Goal: Transaction & Acquisition: Purchase product/service

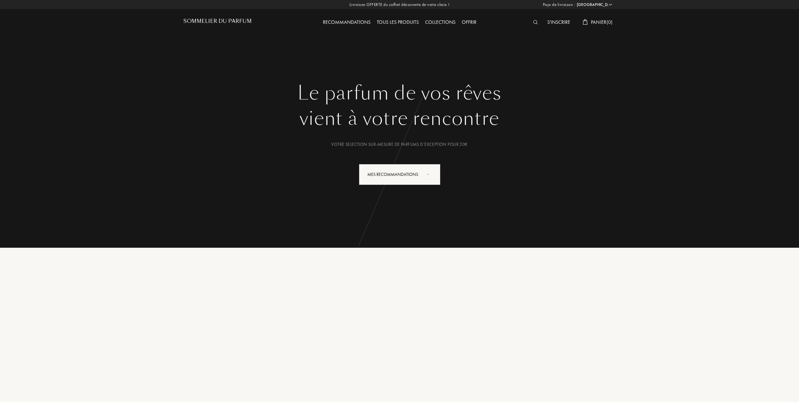
select select "FR"
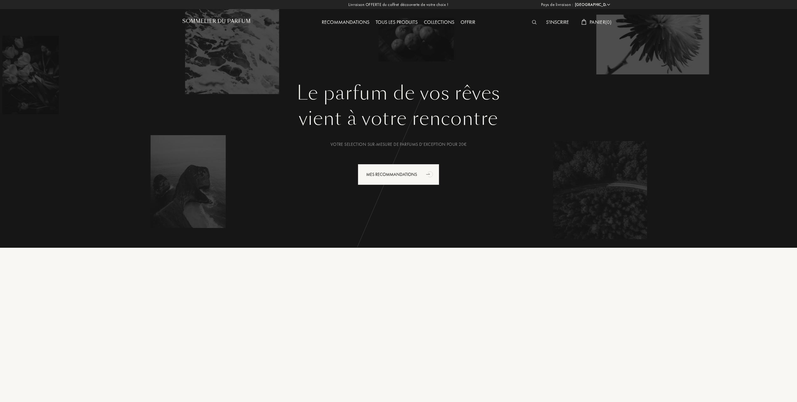
click at [398, 20] on div "Tous les produits" at bounding box center [397, 22] width 48 height 8
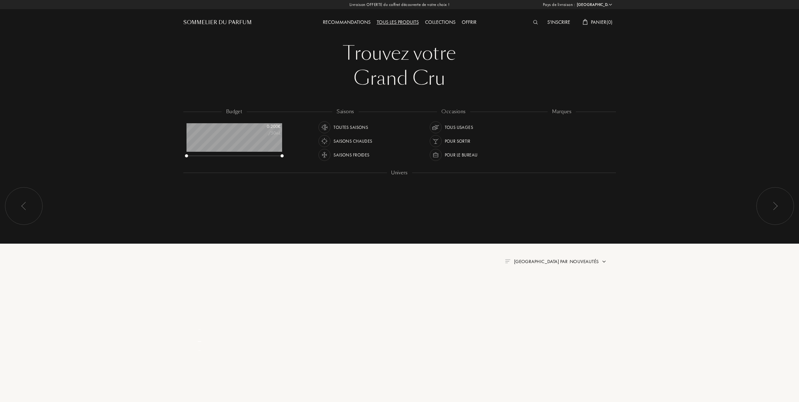
select select "FR"
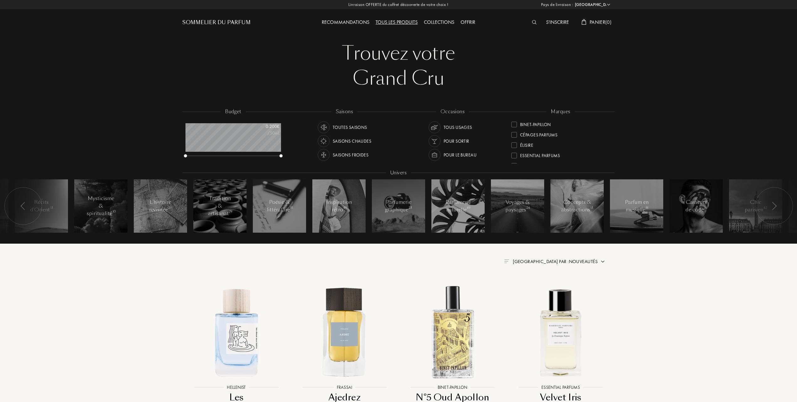
scroll to position [83, 0]
click at [514, 132] on div at bounding box center [515, 135] width 6 height 6
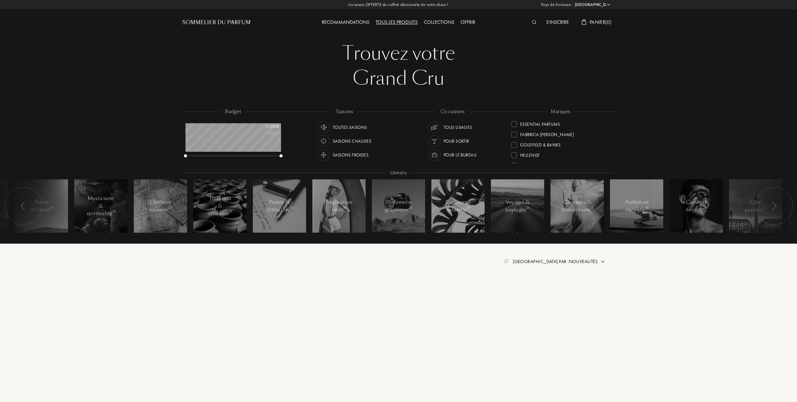
scroll to position [0, 0]
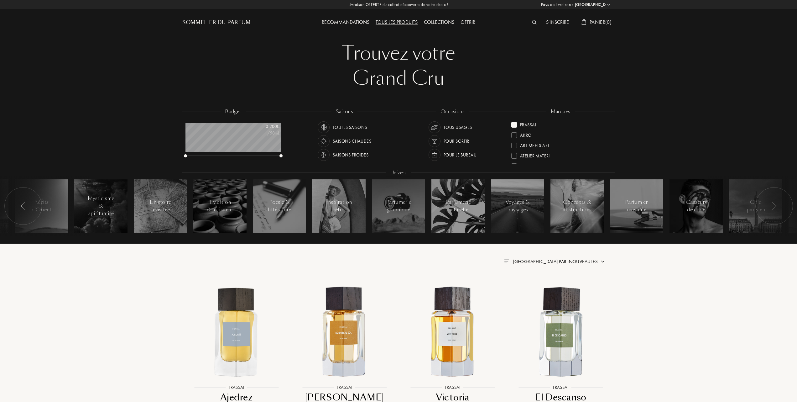
click at [602, 260] on img at bounding box center [603, 261] width 5 height 5
click at [540, 290] on div at bounding box center [540, 288] width 4 height 4
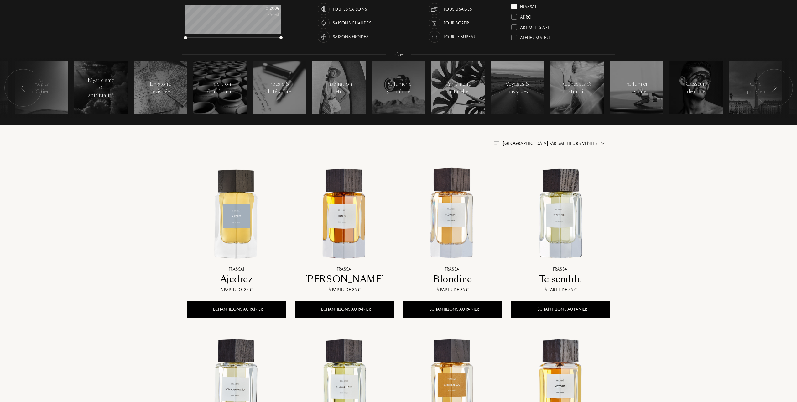
scroll to position [125, 0]
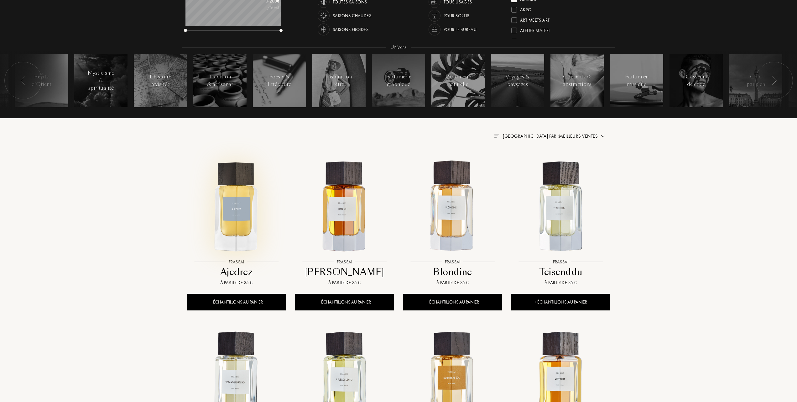
click at [240, 217] on img at bounding box center [236, 206] width 97 height 97
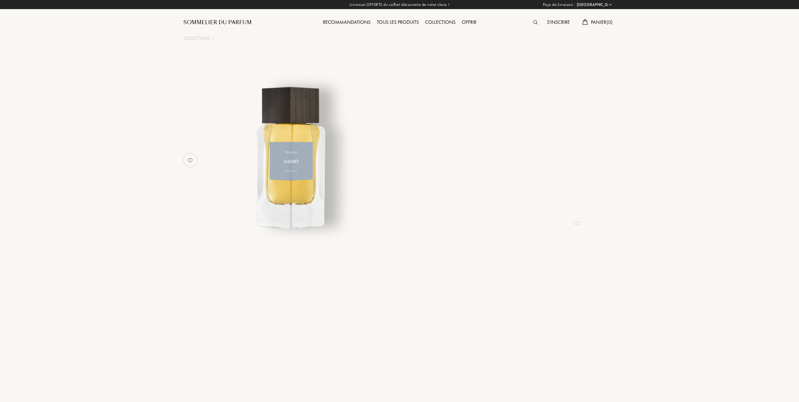
select select "FR"
